Goal: Information Seeking & Learning: Check status

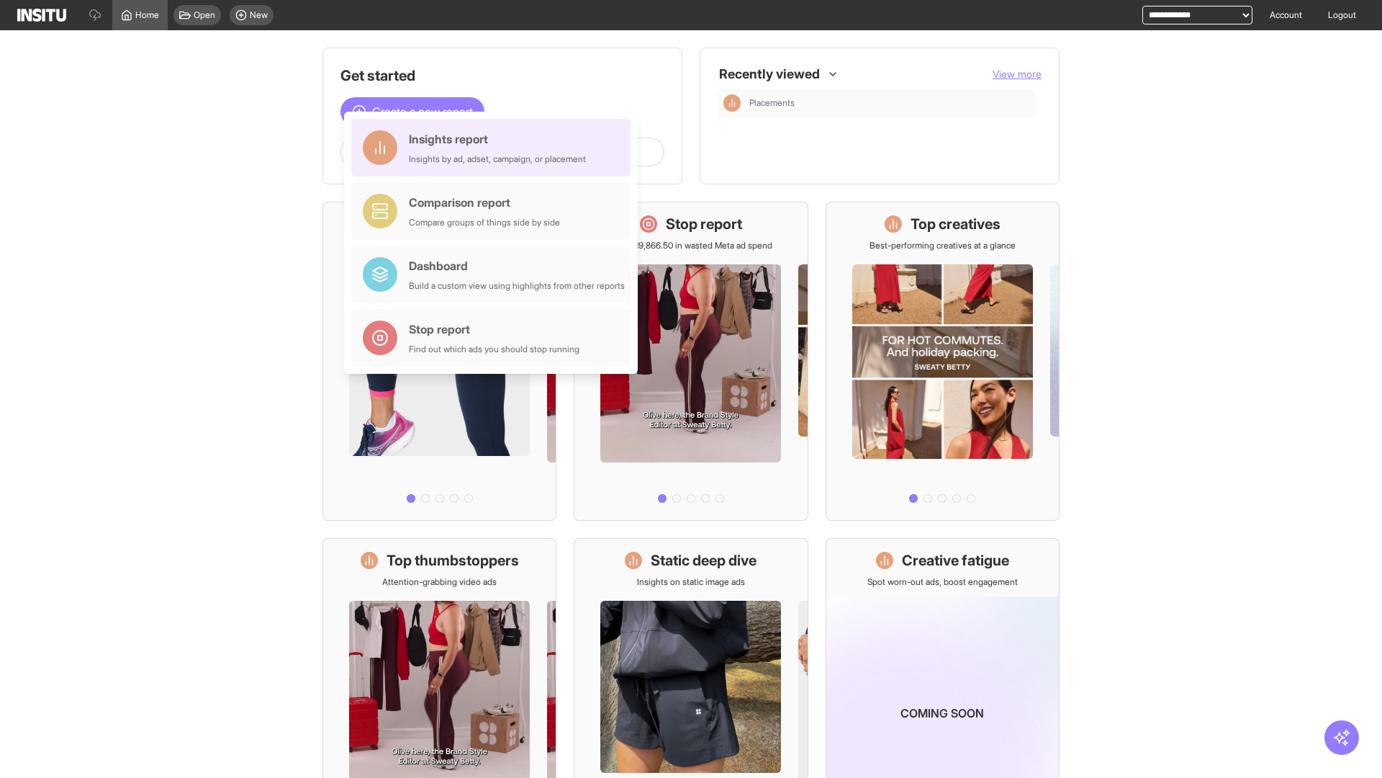
click at [495, 148] on div "Insights report Insights by ad, adset, campaign, or placement" at bounding box center [497, 147] width 177 height 35
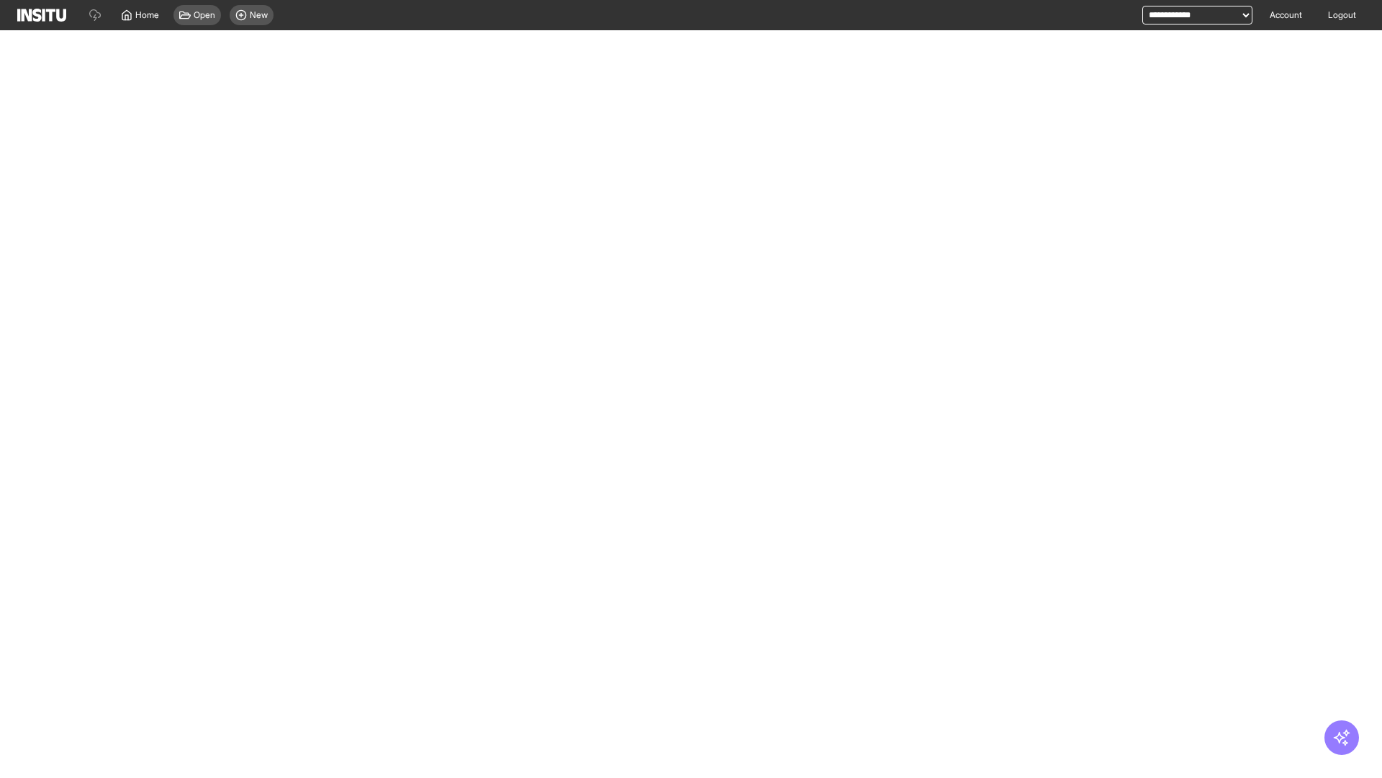
select select "**"
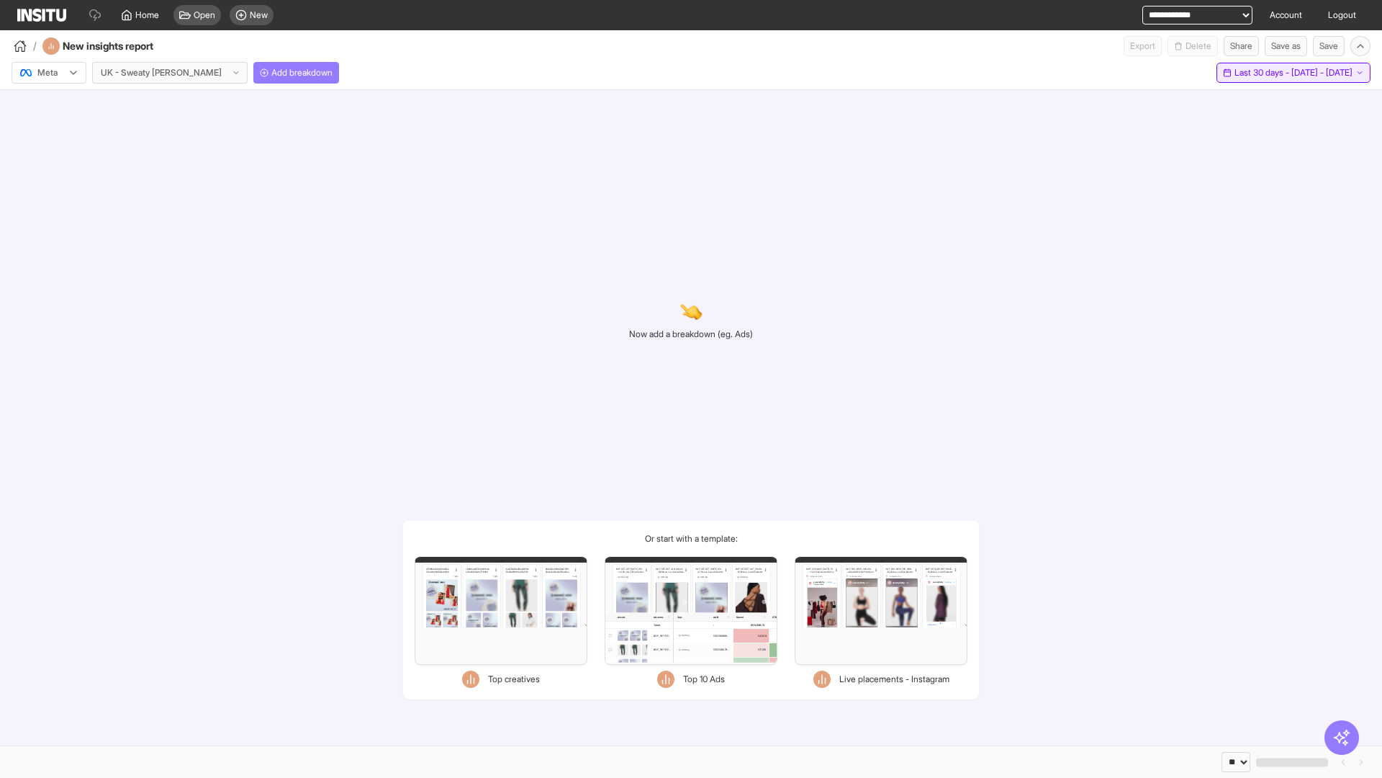
click at [1266, 73] on span "Last 30 days - Fri 18 Jul - Sat 16 Aug, 2025" at bounding box center [1294, 73] width 118 height 12
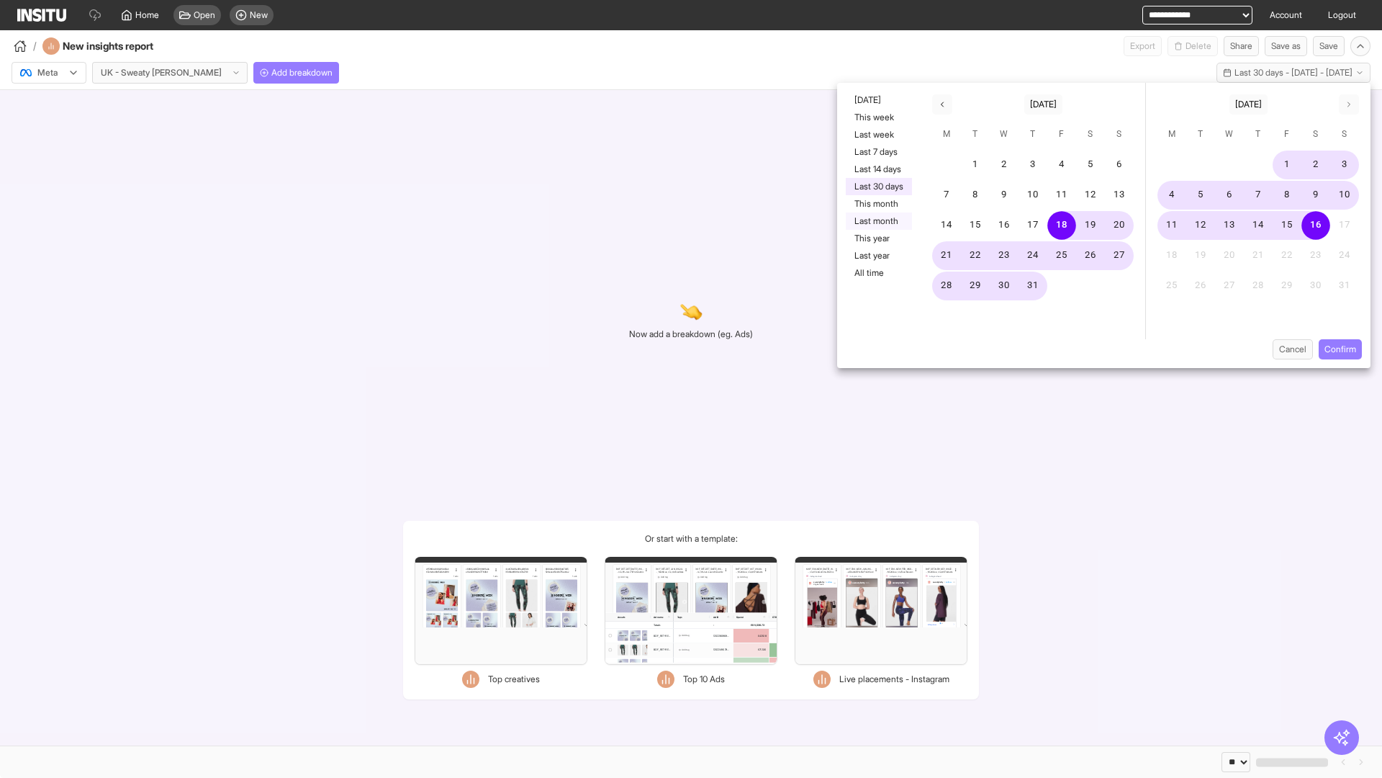
click at [878, 221] on button "Last month" at bounding box center [879, 220] width 66 height 17
